Goal: Task Accomplishment & Management: Use online tool/utility

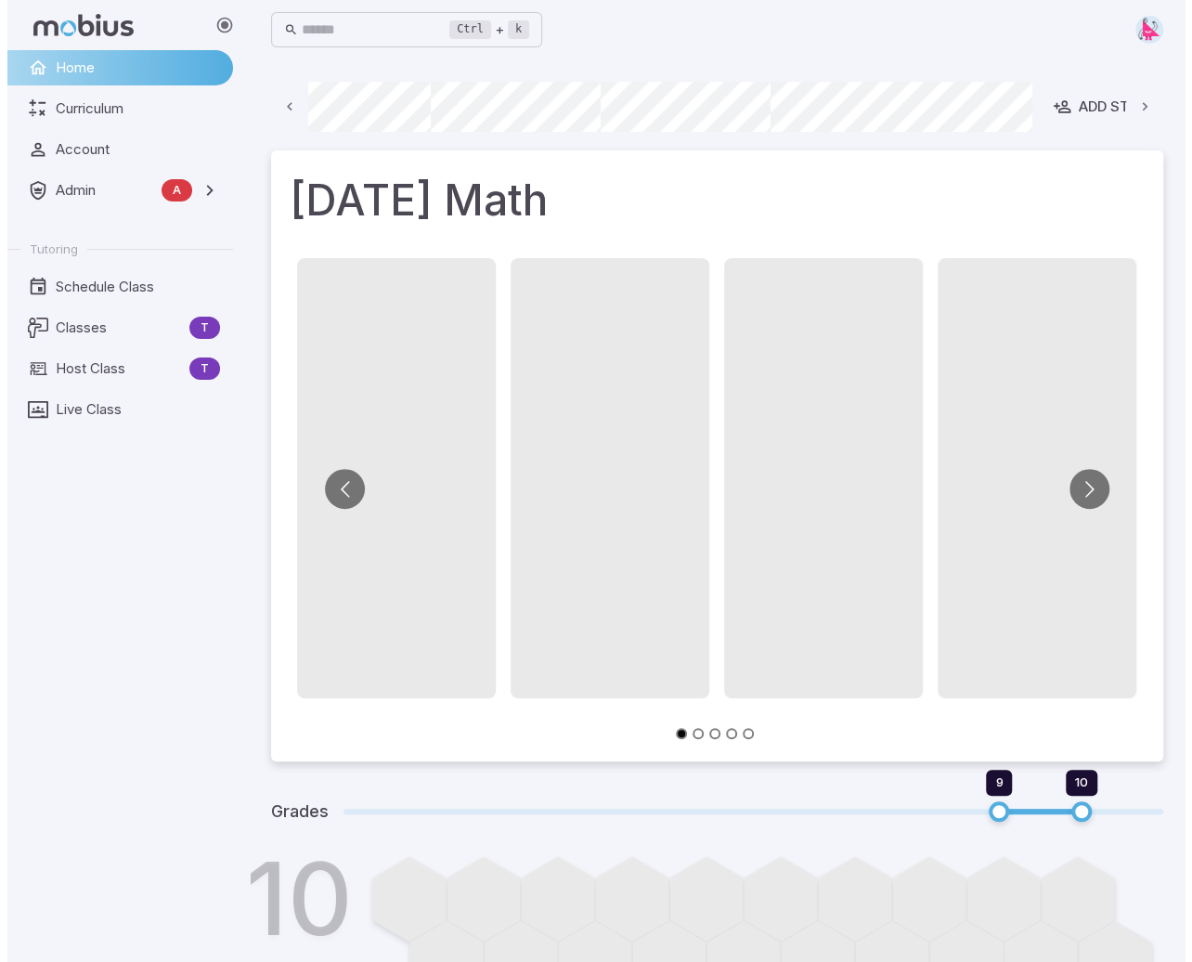
scroll to position [0, 1398]
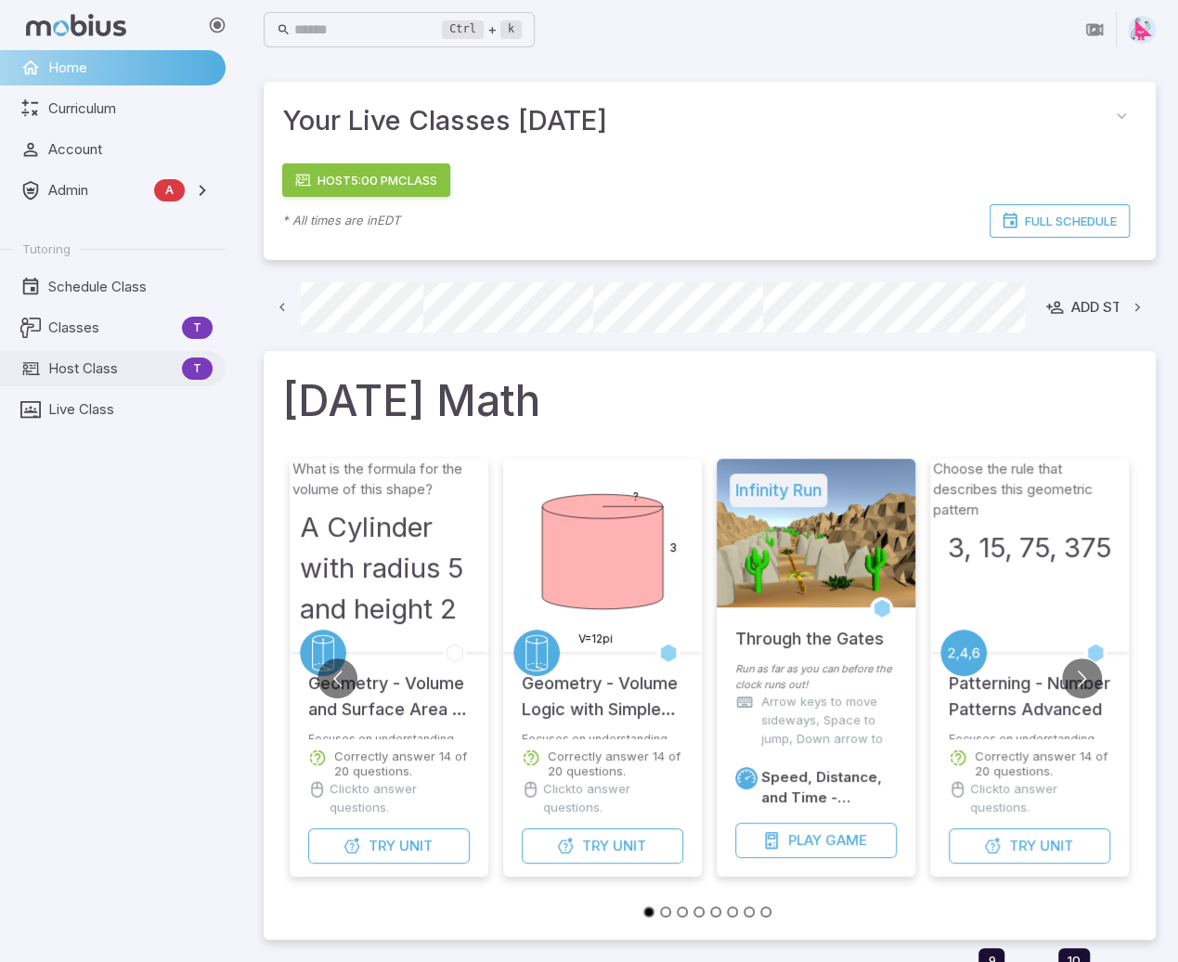
click at [101, 362] on span "Host Class" at bounding box center [111, 368] width 126 height 20
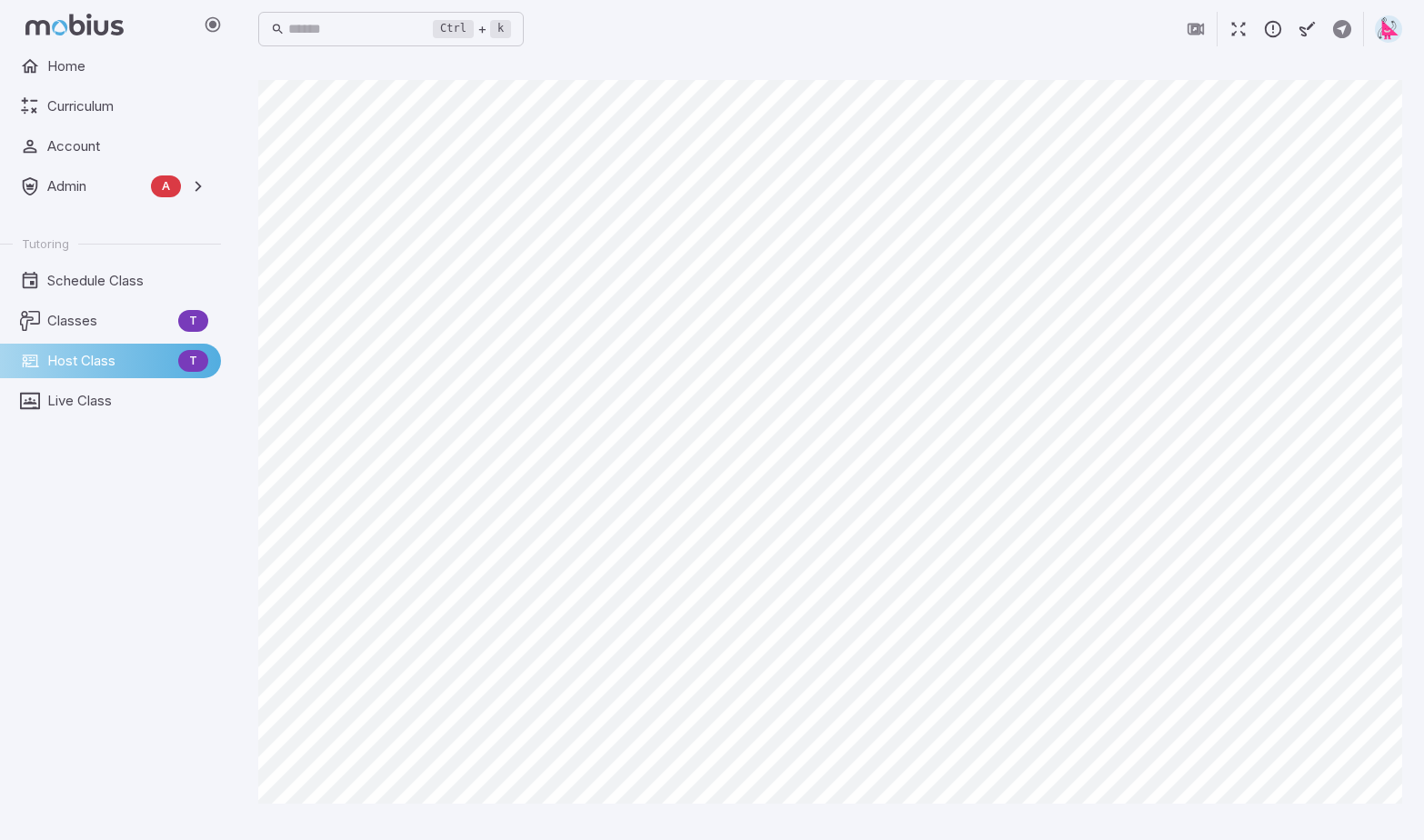
click at [1166, 26] on icon "button" at bounding box center [1273, 28] width 20 height 20
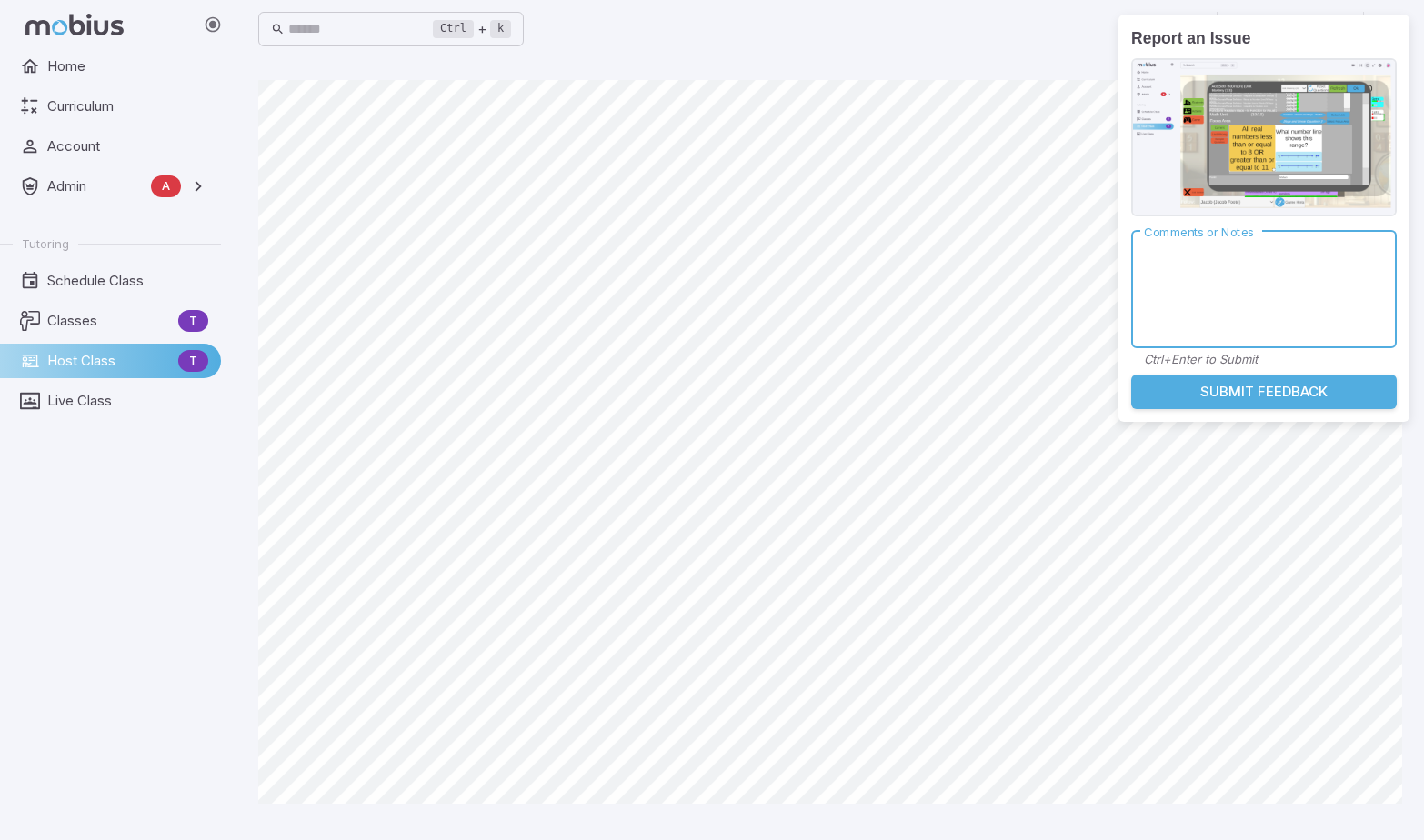
click at [1166, 303] on textarea "Comments or Notes" at bounding box center [1263, 289] width 240 height 87
type textarea "**********"
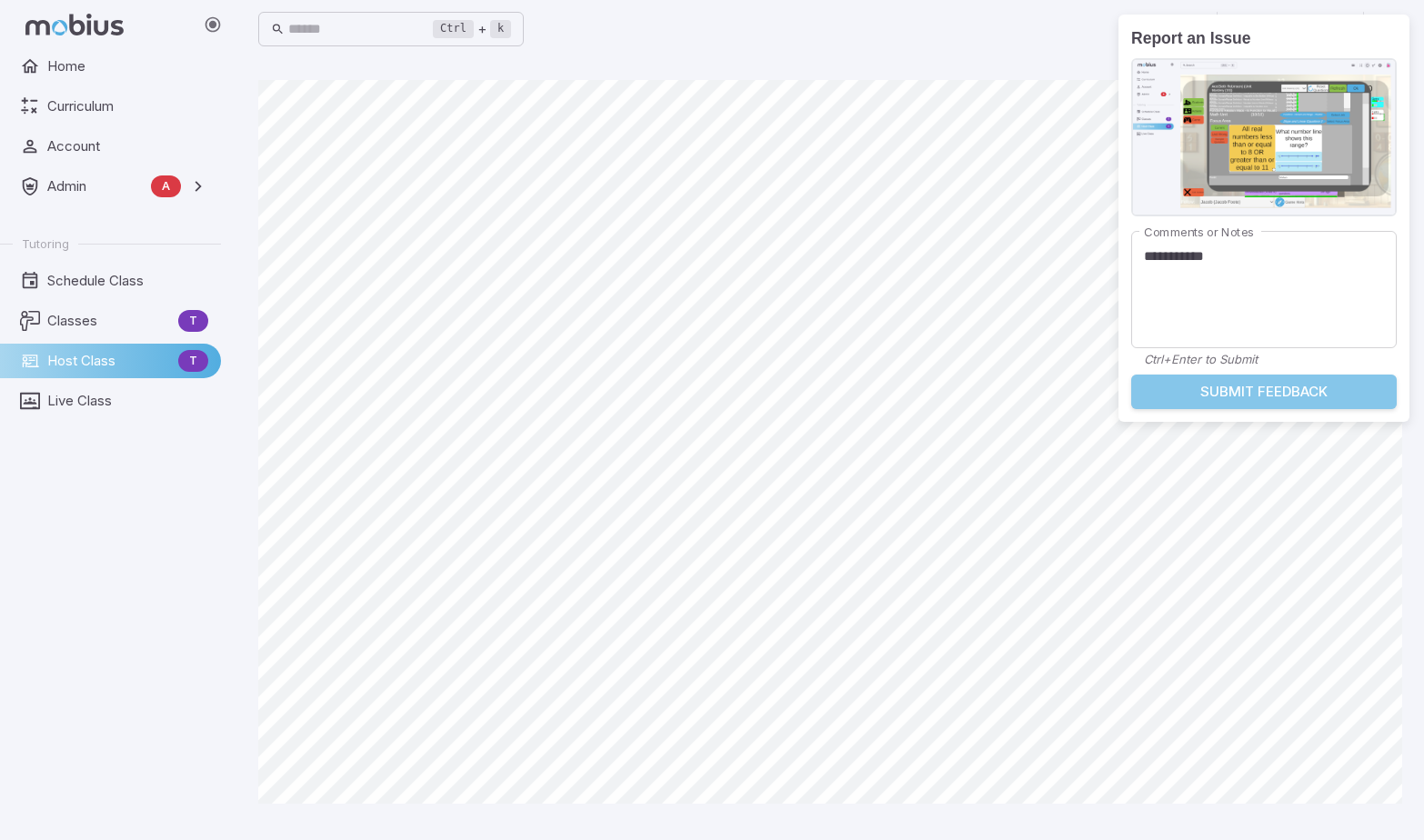
click at [1166, 404] on button "Submit Feedback" at bounding box center [1263, 392] width 265 height 34
